Goal: Obtain resource: Obtain resource

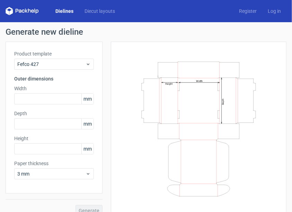
drag, startPoint x: 9, startPoint y: 12, endPoint x: 93, endPoint y: 32, distance: 86.5
click at [147, 35] on h1 "Generate new dieline" at bounding box center [146, 32] width 281 height 8
click at [120, 25] on div "Generate new dieline Product template Fefco 427 Outer dimensions Width mm Depth…" at bounding box center [146, 121] width 292 height 199
click at [60, 11] on link "Dielines" at bounding box center [64, 11] width 29 height 7
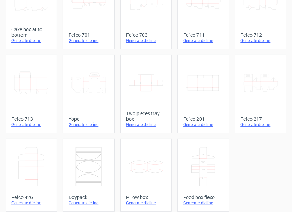
scroll to position [242, 0]
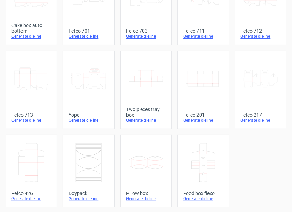
click at [144, 196] on div "Generate dieline" at bounding box center [146, 199] width 40 height 6
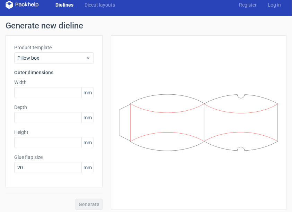
scroll to position [9, 0]
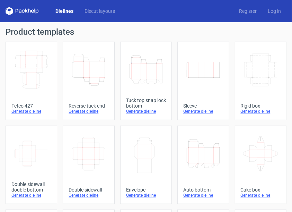
click at [8, 12] on polygon at bounding box center [7, 12] width 3 height 6
click at [12, 10] on polygon at bounding box center [10, 12] width 3 height 6
click at [18, 10] on icon at bounding box center [17, 11] width 3 height 4
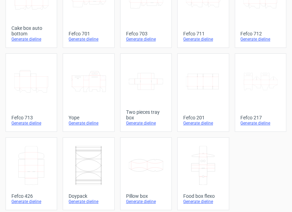
scroll to position [242, 0]
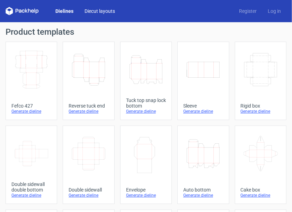
click at [101, 10] on link "Diecut layouts" at bounding box center [100, 11] width 42 height 7
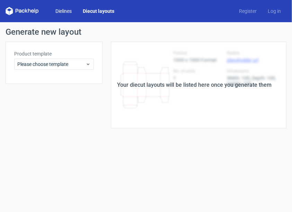
click at [60, 11] on link "Dielines" at bounding box center [63, 11] width 27 height 7
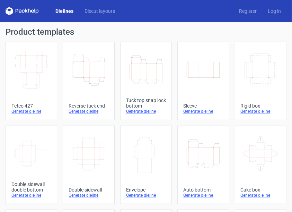
click at [131, 157] on icon "Width Height" at bounding box center [146, 153] width 34 height 39
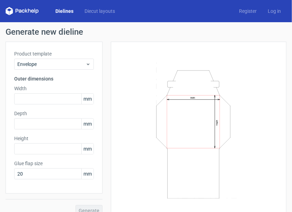
drag, startPoint x: 196, startPoint y: 101, endPoint x: 197, endPoint y: 122, distance: 20.8
click at [196, 125] on icon "Width Height" at bounding box center [198, 129] width 158 height 138
drag, startPoint x: 198, startPoint y: 116, endPoint x: 200, endPoint y: 107, distance: 9.6
click at [200, 107] on icon "Width Height" at bounding box center [198, 129] width 158 height 138
drag, startPoint x: 200, startPoint y: 107, endPoint x: 247, endPoint y: 70, distance: 59.9
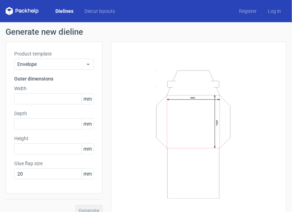
click at [247, 70] on icon "Width Height" at bounding box center [198, 129] width 158 height 138
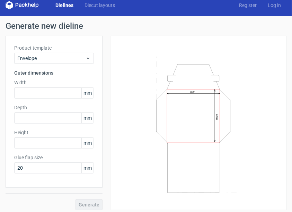
scroll to position [9, 0]
